Goal: Task Accomplishment & Management: Manage account settings

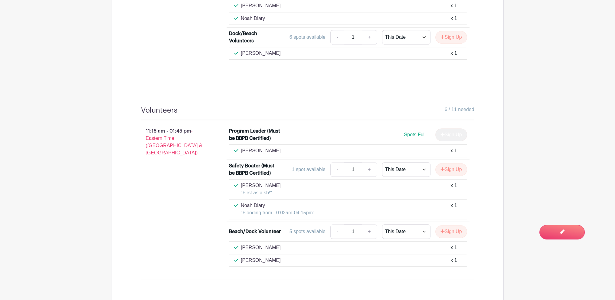
scroll to position [514, 0]
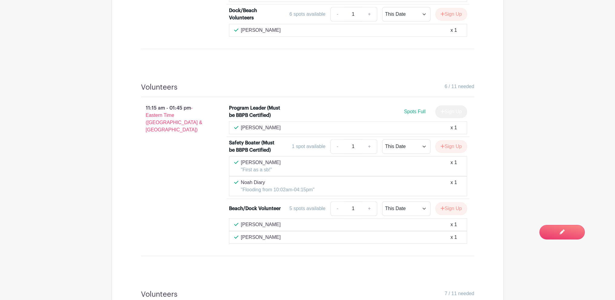
click at [439, 222] on div "[PERSON_NAME] x 1" at bounding box center [348, 224] width 228 height 7
click at [547, 229] on span "Switch to Edit Mode" at bounding box center [542, 232] width 57 height 6
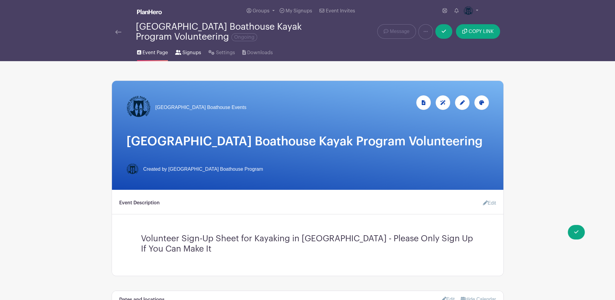
click at [182, 55] on span "Signups" at bounding box center [191, 52] width 19 height 7
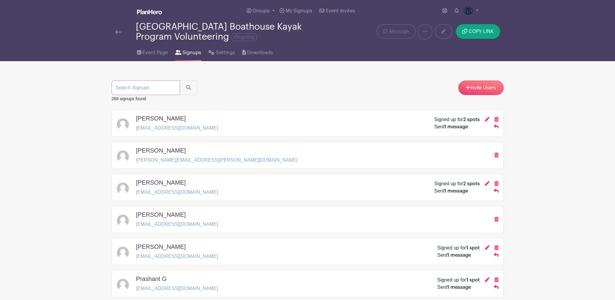
click at [144, 86] on input "search" at bounding box center [146, 87] width 68 height 15
type input "[PERSON_NAME]"
click at [180, 80] on button "submit" at bounding box center [189, 87] width 18 height 15
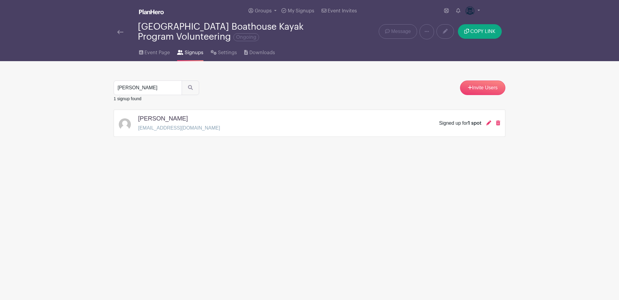
click at [451, 125] on div "Signed up for 1 spot" at bounding box center [460, 122] width 42 height 7
click at [496, 124] on icon at bounding box center [498, 122] width 4 height 5
click at [184, 117] on div "[PERSON_NAME]" at bounding box center [179, 120] width 82 height 10
click at [496, 122] on icon at bounding box center [498, 122] width 4 height 5
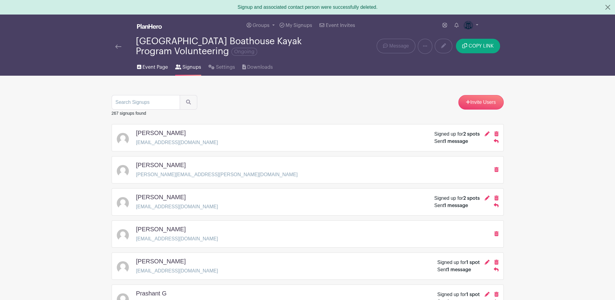
click at [153, 67] on span "Event Page" at bounding box center [154, 66] width 25 height 7
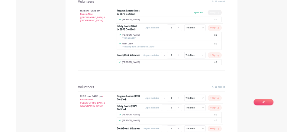
scroll to position [665, 0]
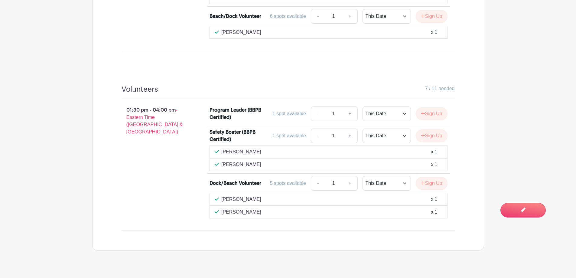
scroll to position [716, 0]
